Goal: Register for event/course

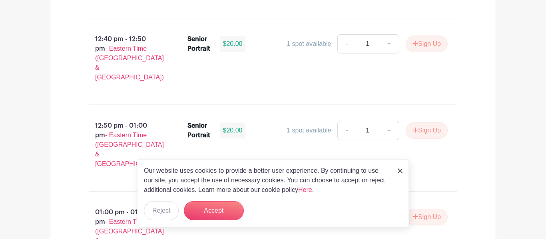
scroll to position [2512, 0]
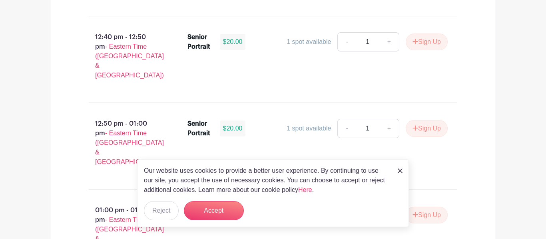
click at [402, 172] on img at bounding box center [400, 171] width 5 height 5
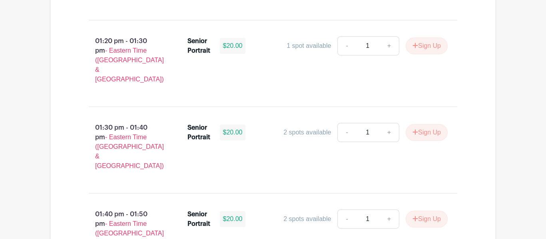
scroll to position [2889, 0]
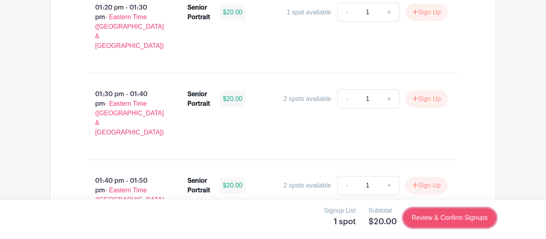
click at [431, 218] on link "Review & Confirm Signups" at bounding box center [449, 218] width 93 height 19
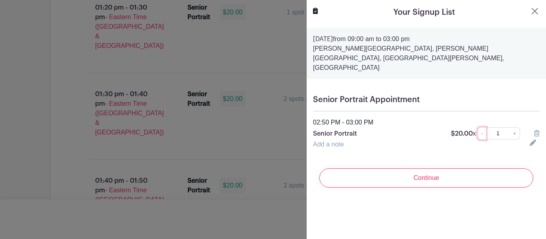
click at [484, 128] on link "-" at bounding box center [482, 134] width 9 height 12
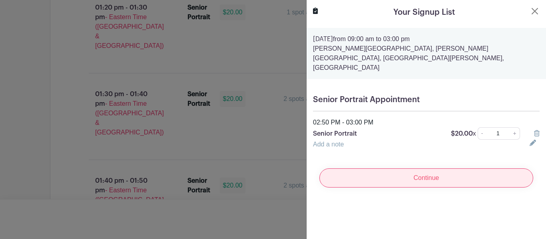
click at [488, 169] on input "Continue" at bounding box center [426, 178] width 214 height 19
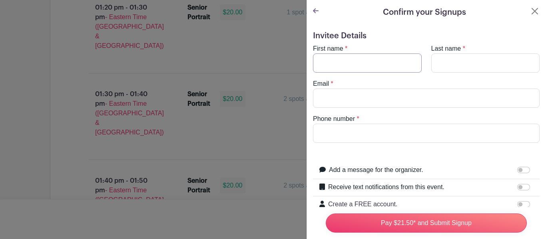
click at [392, 65] on input "First name" at bounding box center [367, 63] width 109 height 19
type input "[PERSON_NAME]"
click at [468, 63] on input "Last name" at bounding box center [485, 63] width 109 height 19
type input "[PERSON_NAME]"
click at [443, 98] on input "Email" at bounding box center [426, 98] width 227 height 19
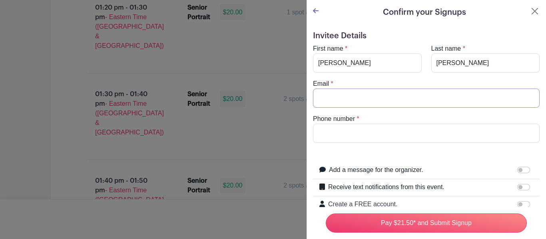
type input "[EMAIL_ADDRESS][DOMAIN_NAME]"
click at [380, 140] on input "Phone number" at bounding box center [426, 133] width 227 height 19
type input "[PHONE_NUMBER]"
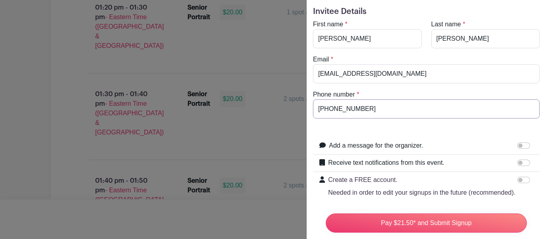
scroll to position [24, 0]
click at [524, 161] on input "Receive text notifications from this event." at bounding box center [523, 164] width 13 height 6
checkbox input "true"
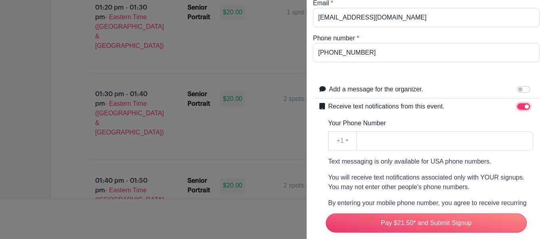
scroll to position [82, 0]
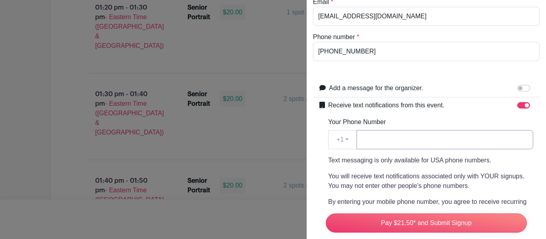
click at [424, 140] on input "Your Phone Number" at bounding box center [445, 139] width 177 height 19
type input "[PHONE_NUMBER]"
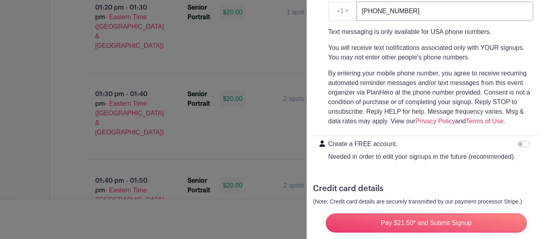
scroll to position [253, 0]
